Goal: Task Accomplishment & Management: Manage account settings

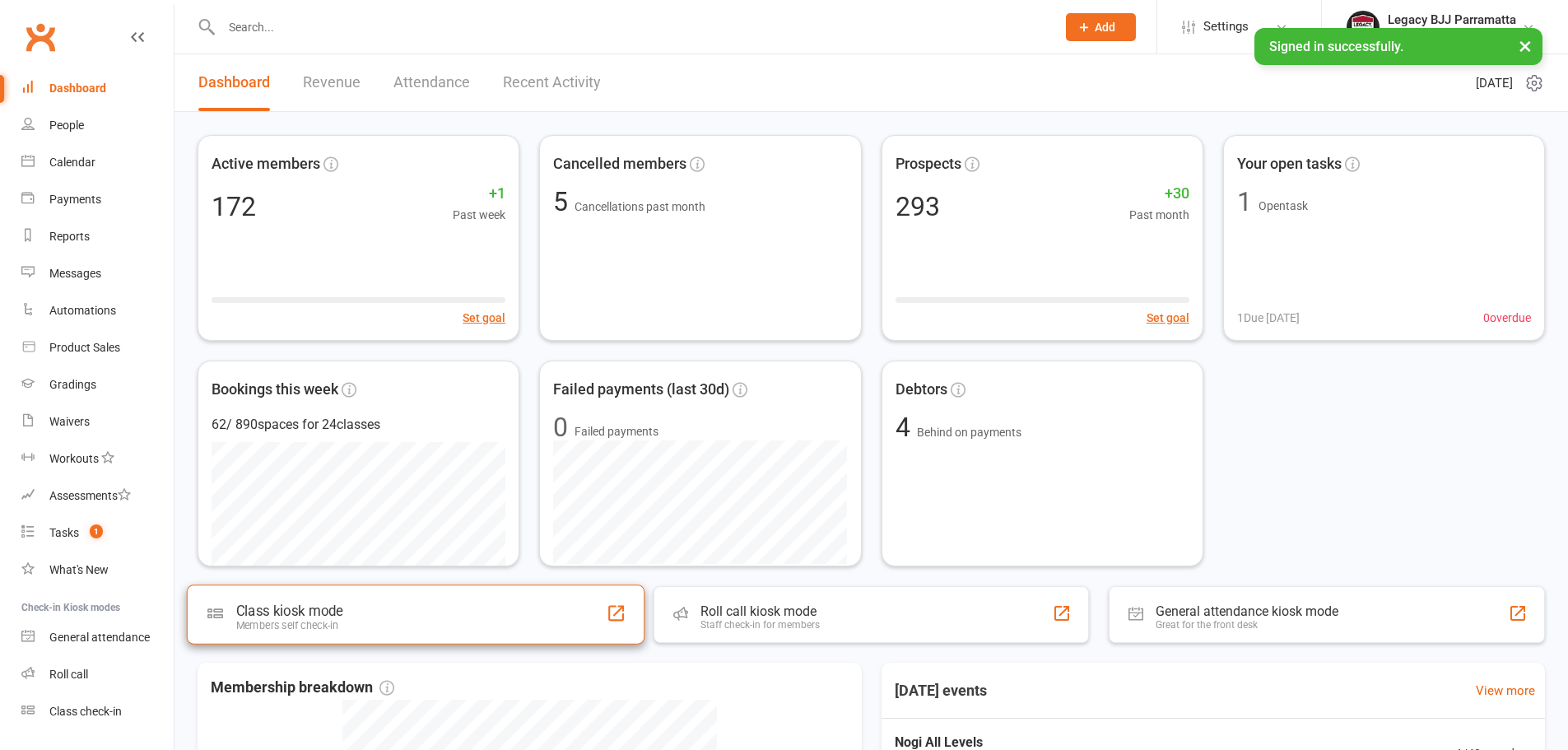
click at [321, 614] on div "Class kiosk mode" at bounding box center [290, 610] width 107 height 16
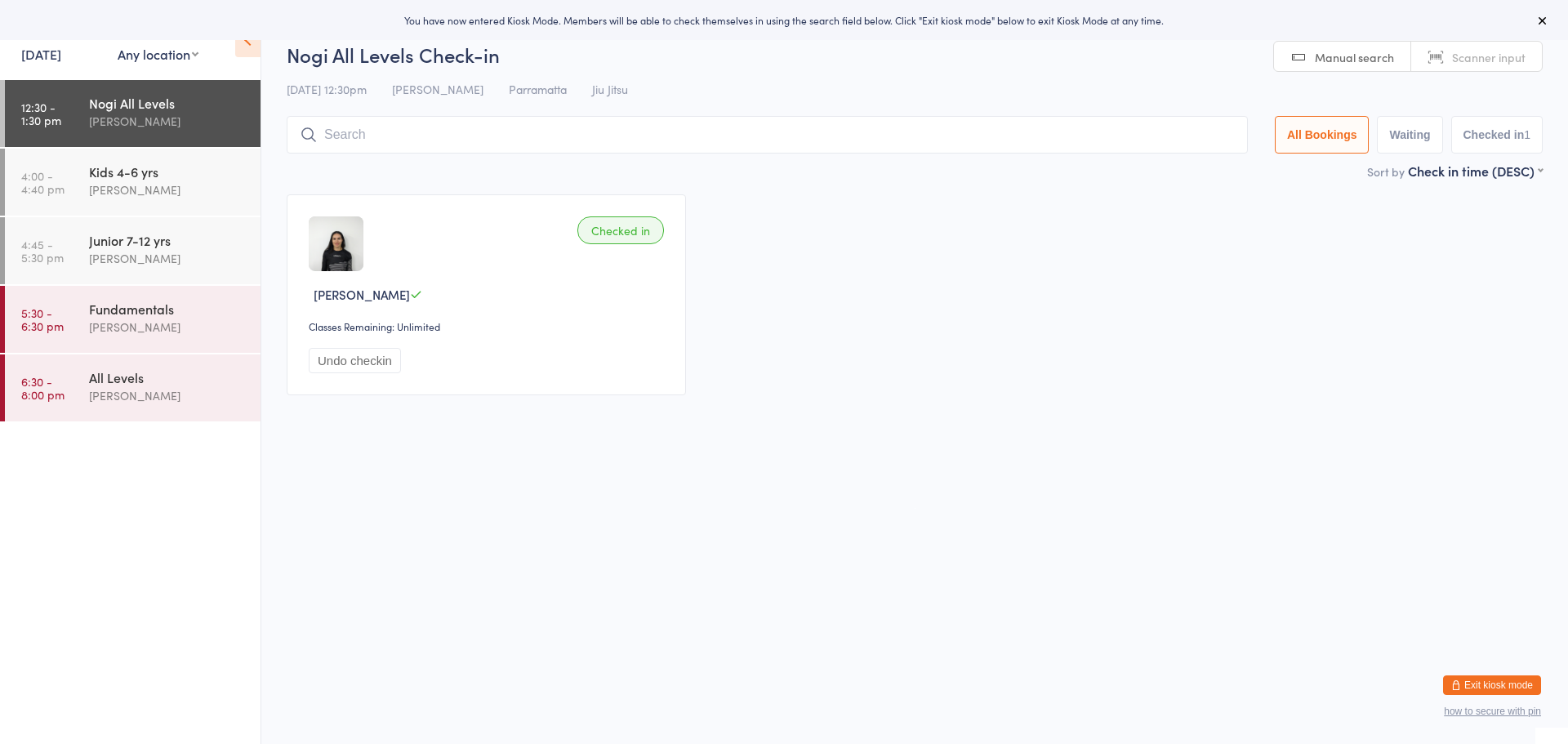
click at [1487, 688] on button "Exit kiosk mode" at bounding box center [1491, 685] width 98 height 20
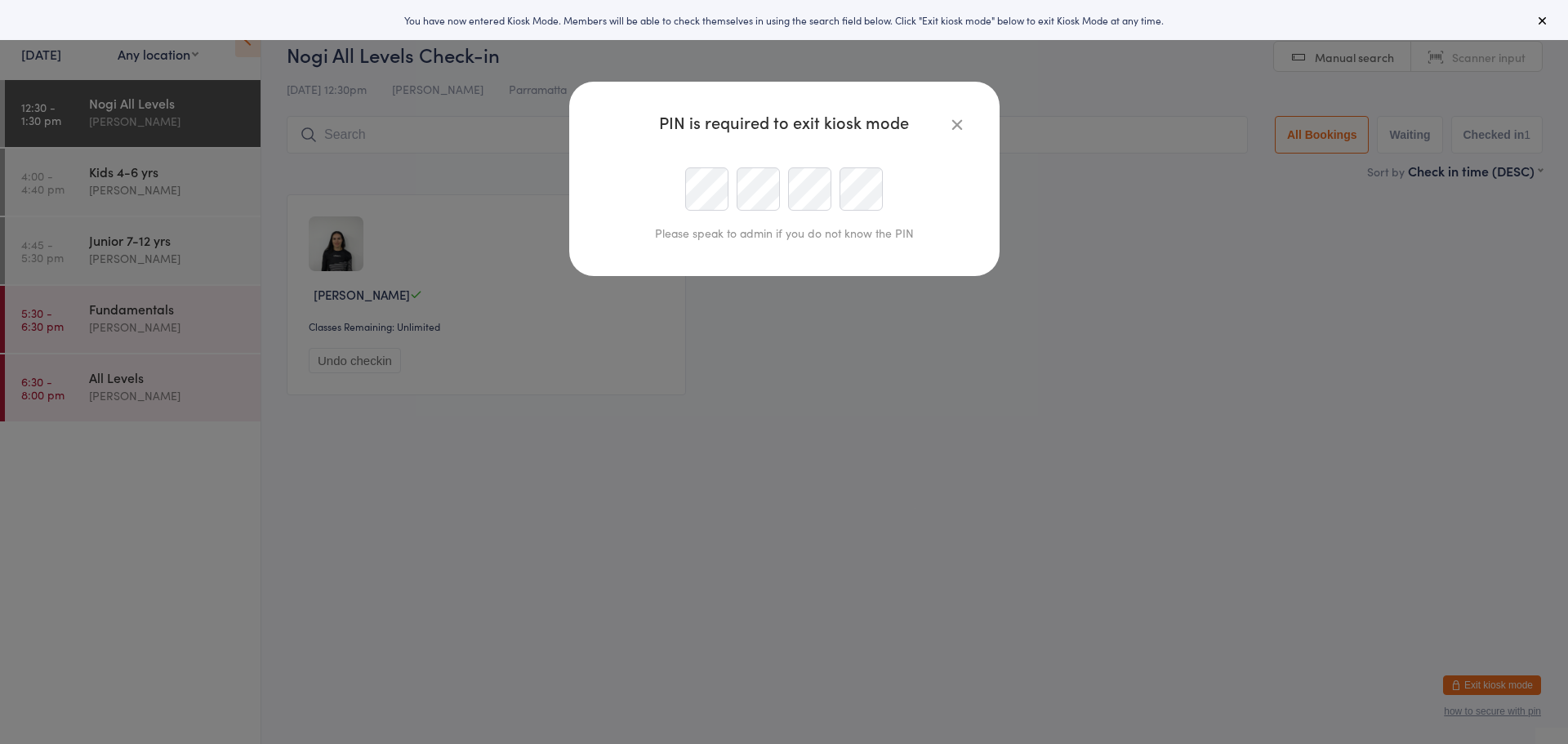
type input "parramatta@legacybjj.com.au"
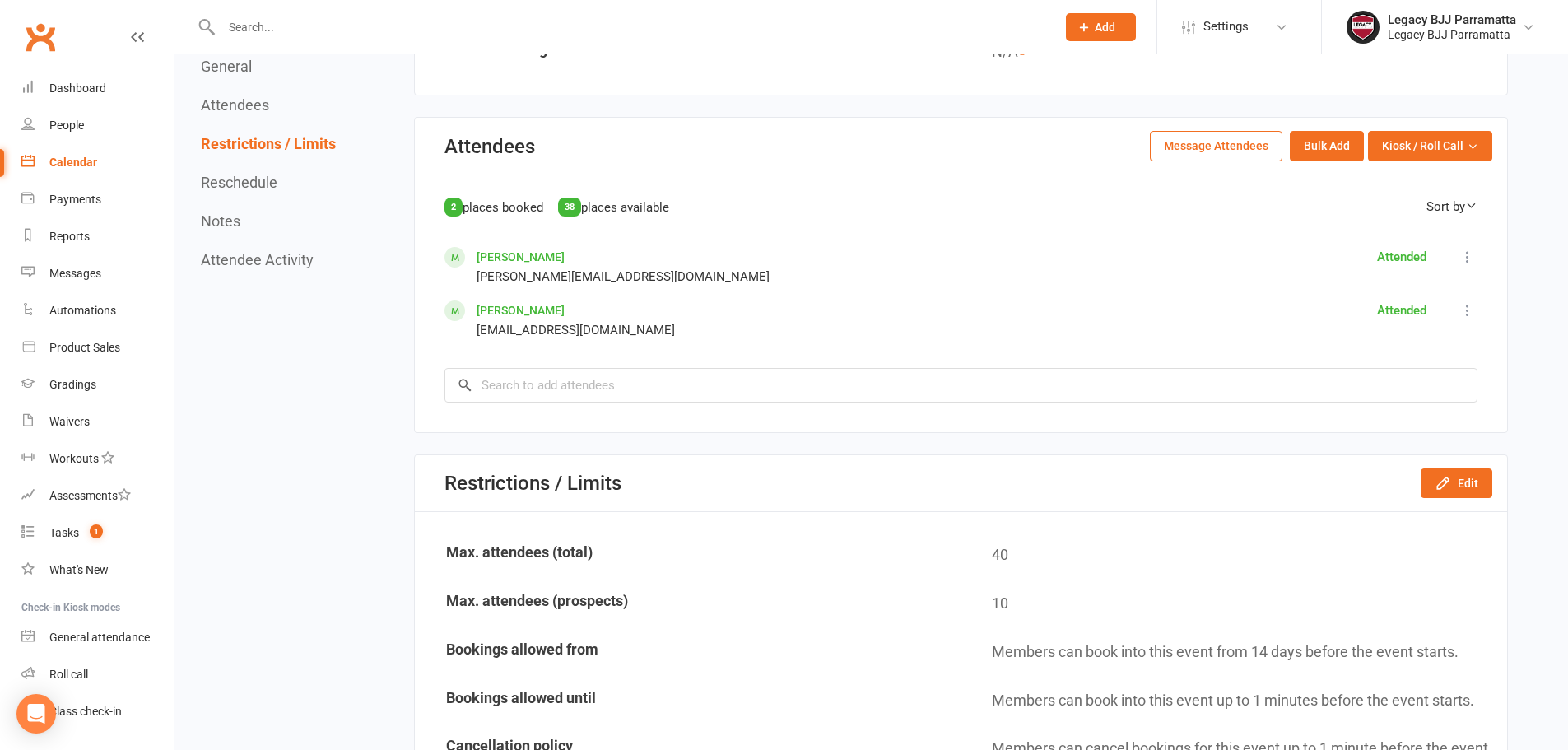
scroll to position [658, 0]
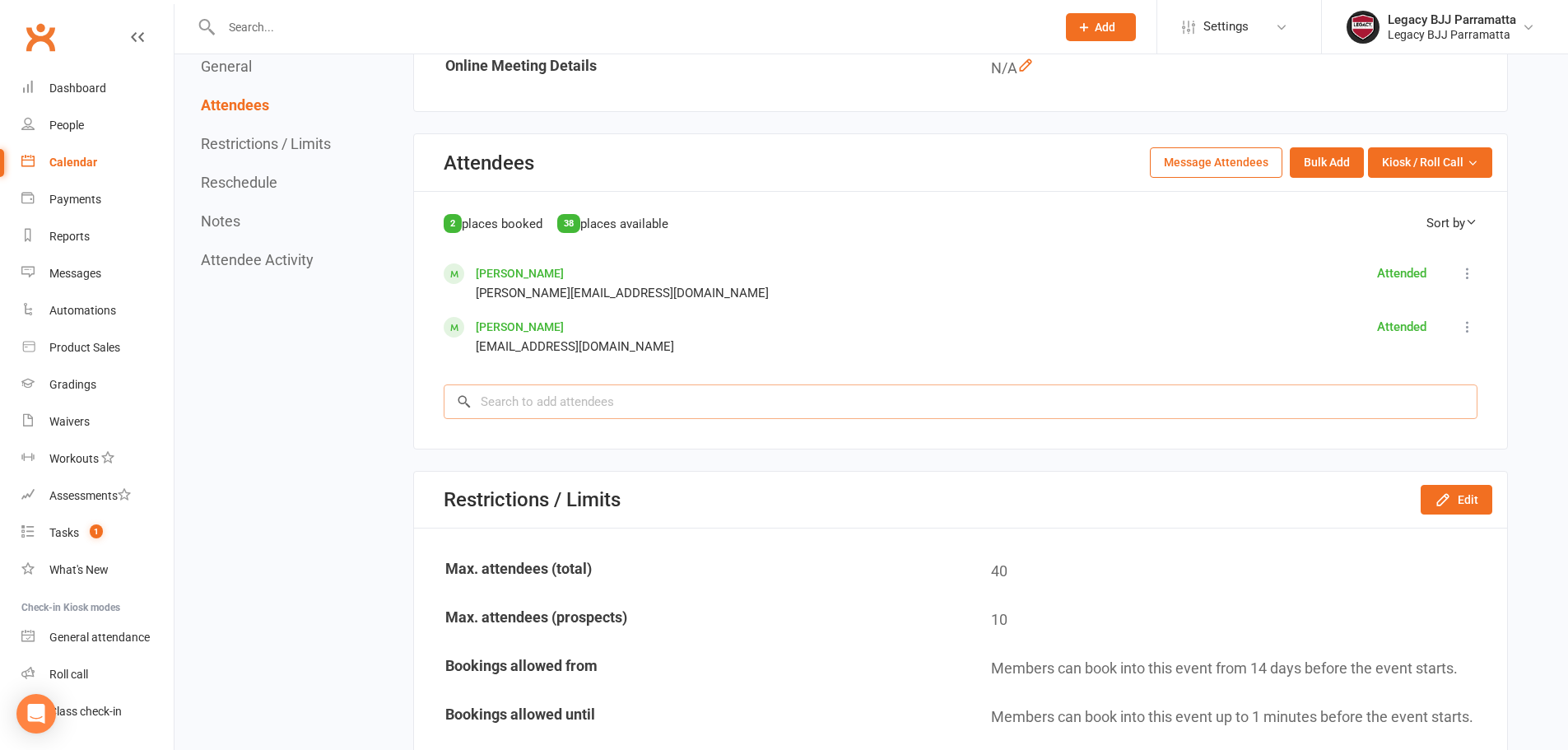
click at [563, 408] on input "search" at bounding box center [961, 402] width 1034 height 34
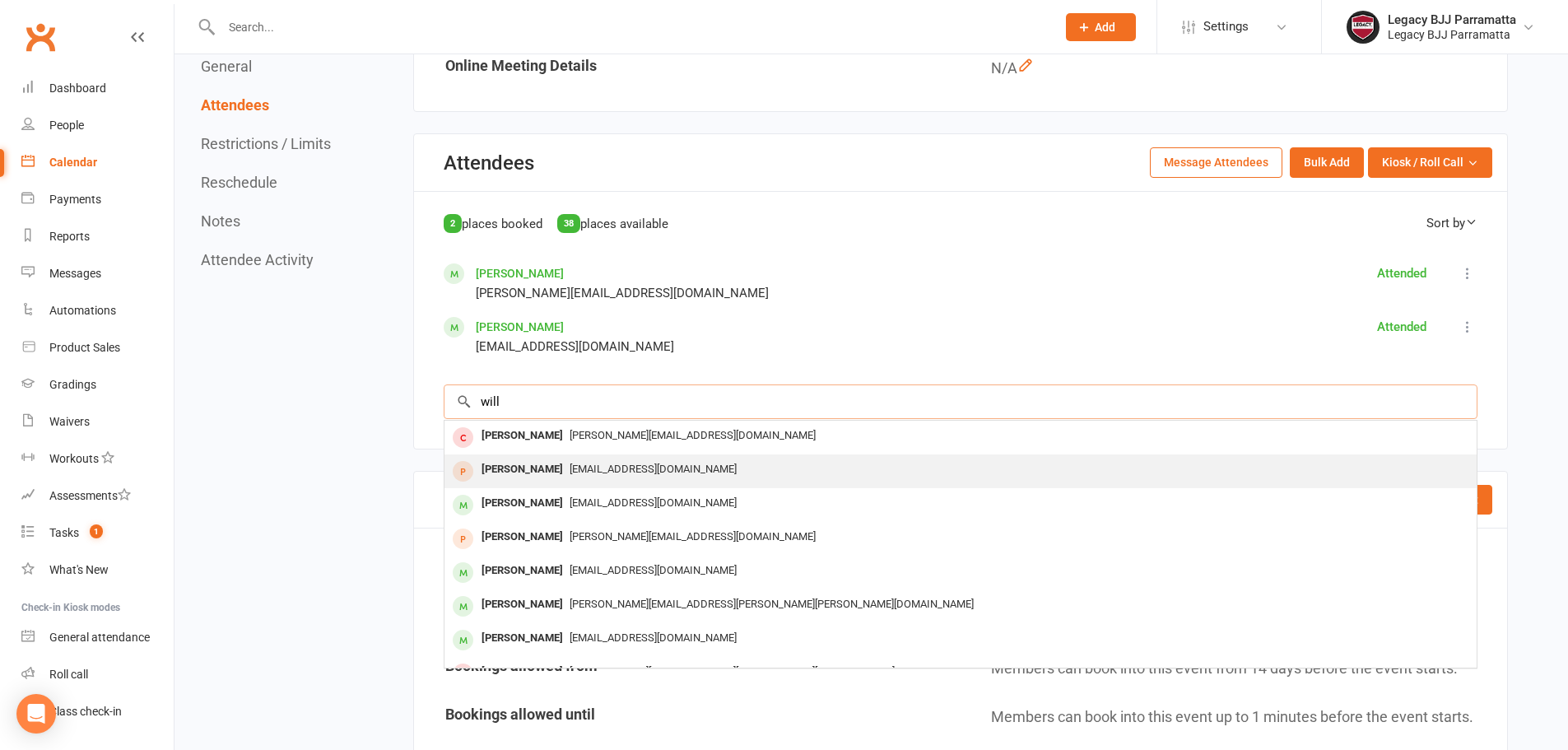
type input "will"
click at [527, 466] on div "[PERSON_NAME]" at bounding box center [522, 469] width 95 height 24
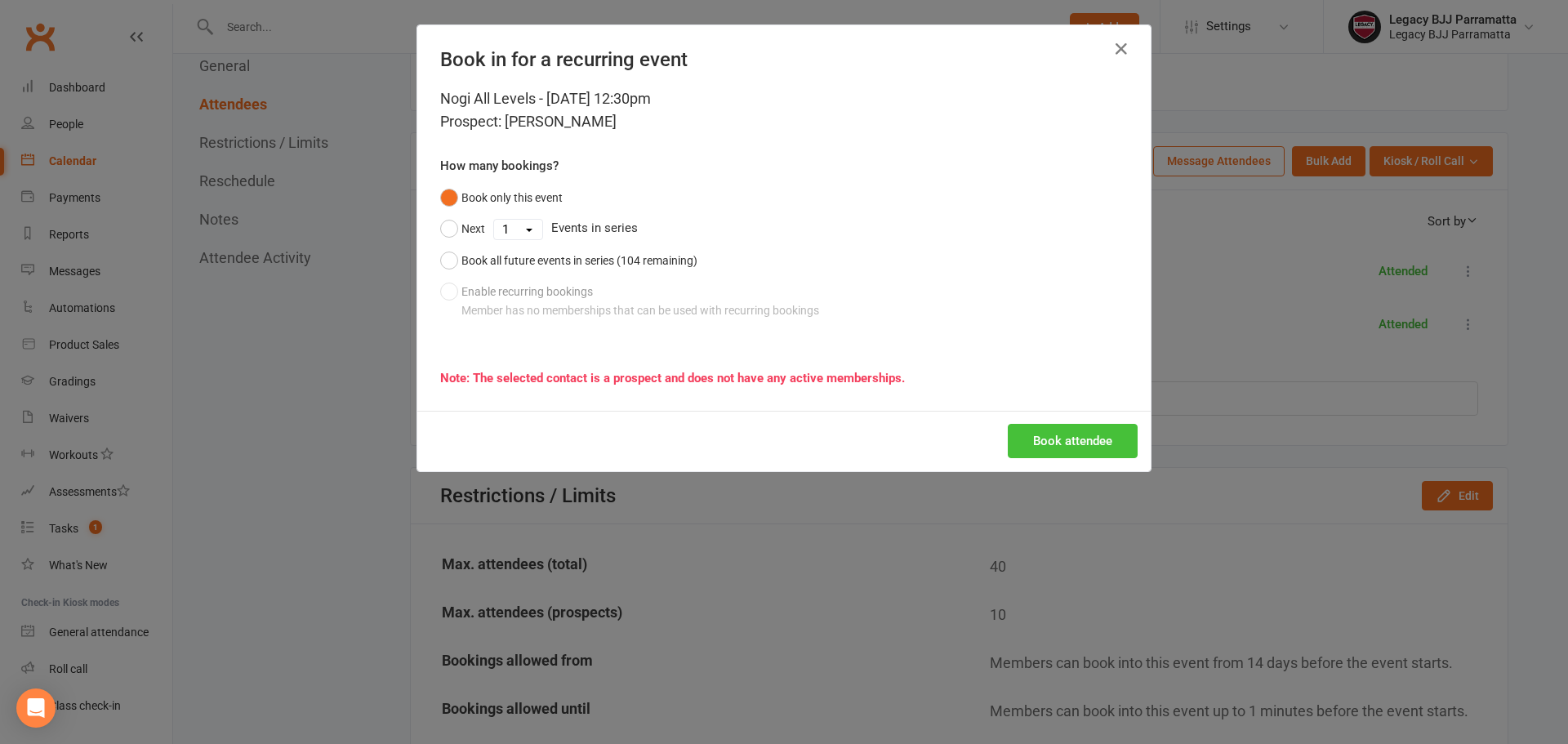
click at [1077, 447] on button "Book attendee" at bounding box center [1073, 441] width 130 height 34
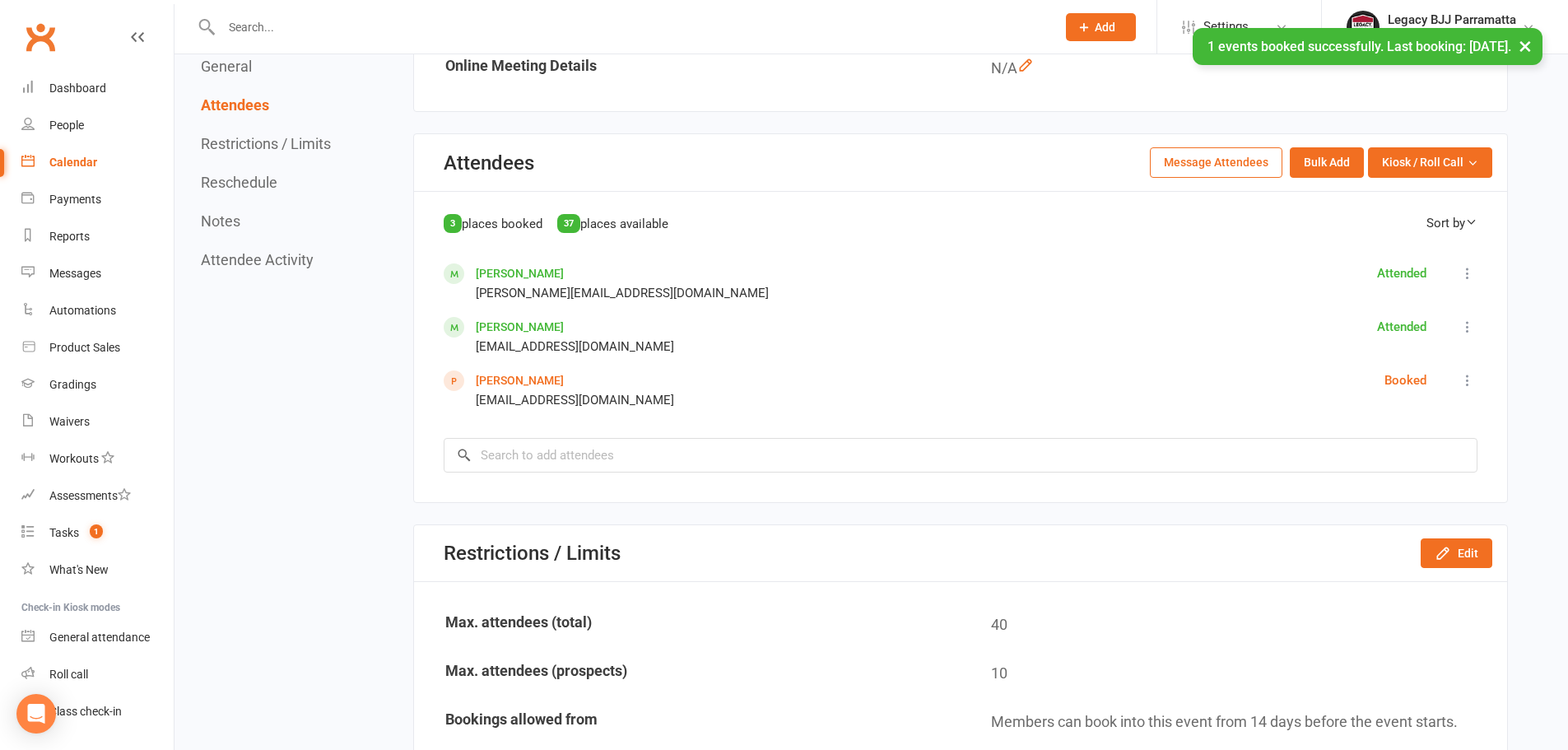
click at [1468, 378] on icon at bounding box center [1468, 380] width 16 height 16
click at [1348, 467] on span "Check in" at bounding box center [1345, 465] width 48 height 20
